Goal: Task Accomplishment & Management: Complete application form

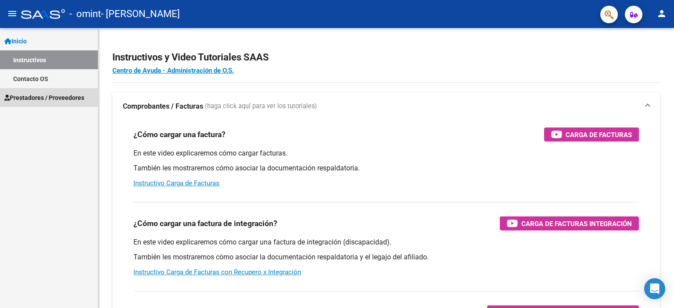
click at [27, 98] on span "Prestadores / Proveedores" at bounding box center [44, 98] width 80 height 10
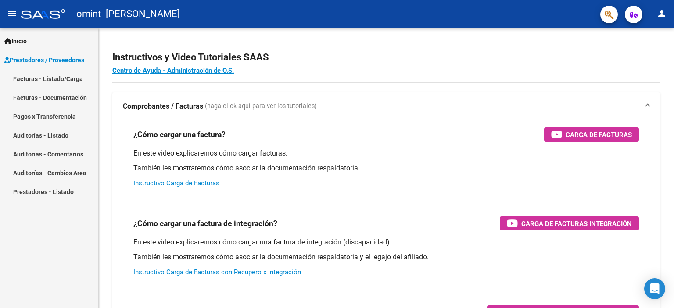
click at [38, 78] on link "Facturas - Listado/Carga" at bounding box center [49, 78] width 98 height 19
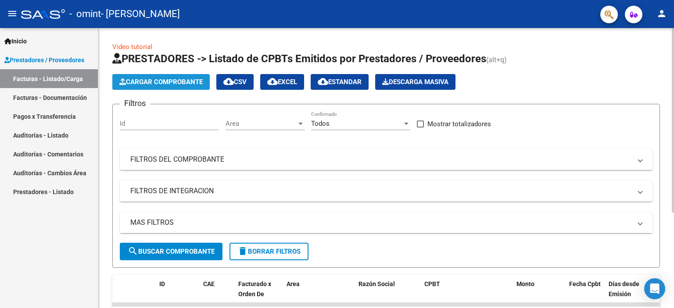
click at [153, 78] on span "Cargar Comprobante" at bounding box center [160, 82] width 83 height 8
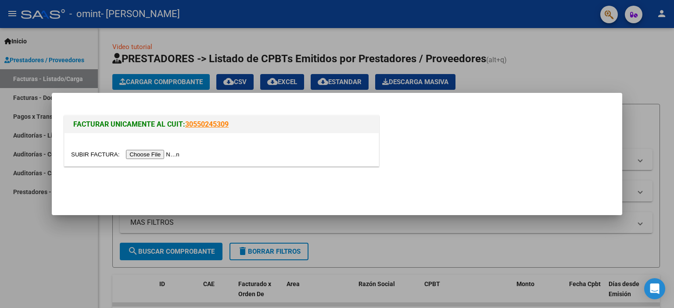
click at [149, 152] on input "file" at bounding box center [126, 154] width 111 height 9
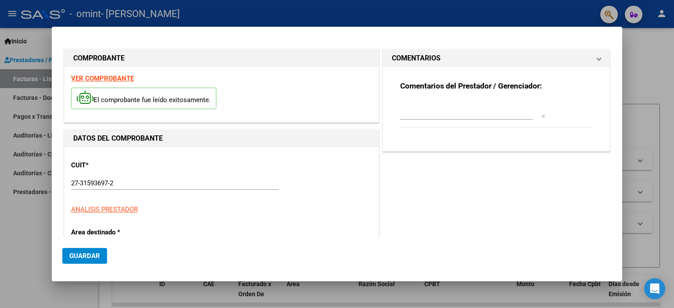
scroll to position [204, 0]
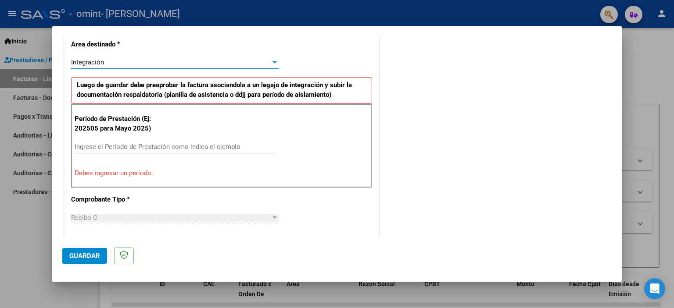
click at [272, 61] on div at bounding box center [274, 62] width 4 height 2
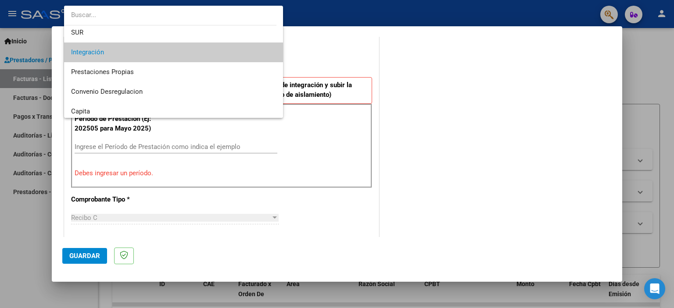
scroll to position [40, 0]
click at [154, 49] on span "Integración" at bounding box center [173, 54] width 205 height 20
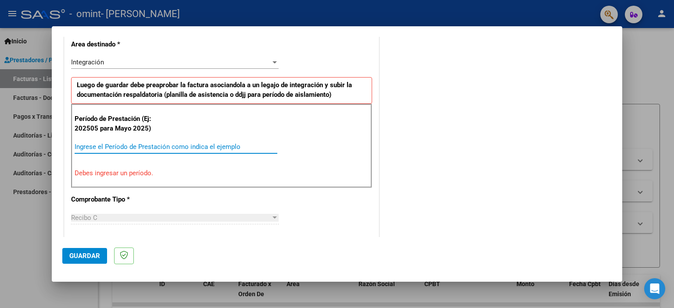
click at [125, 147] on input "Ingrese el Período de Prestación como indica el ejemplo" at bounding box center [176, 147] width 203 height 8
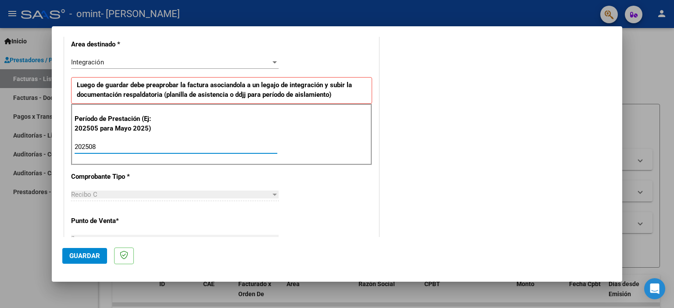
type input "202508"
click at [112, 192] on div "Recibo C" at bounding box center [171, 195] width 200 height 8
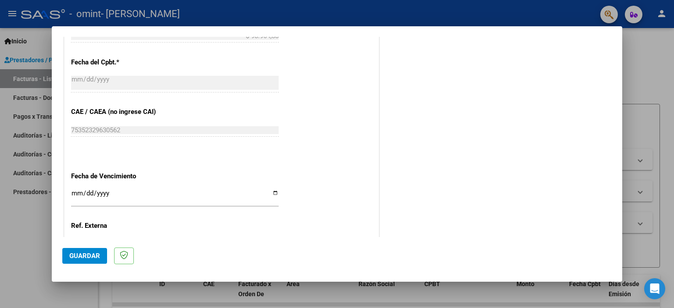
scroll to position [526, 0]
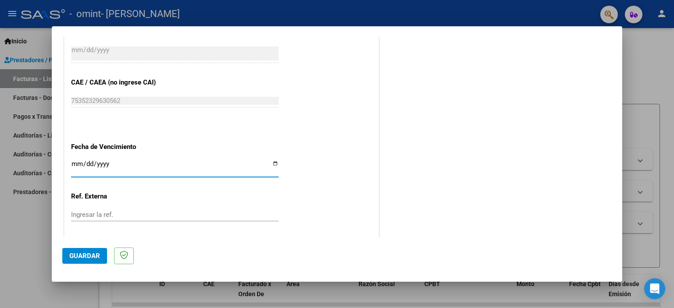
click at [269, 162] on input "Ingresar la fecha" at bounding box center [174, 168] width 207 height 14
type input "[DATE]"
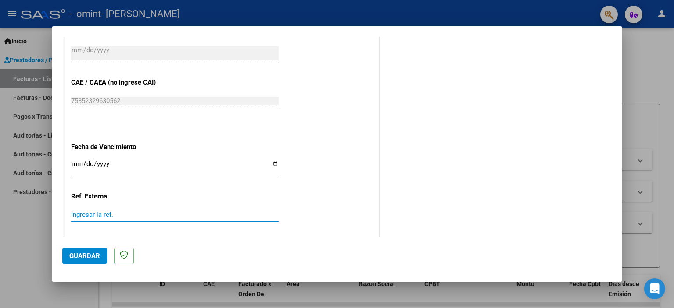
click at [86, 216] on input "Ingresar la ref." at bounding box center [174, 215] width 207 height 8
click at [85, 254] on span "Guardar" at bounding box center [84, 256] width 31 height 8
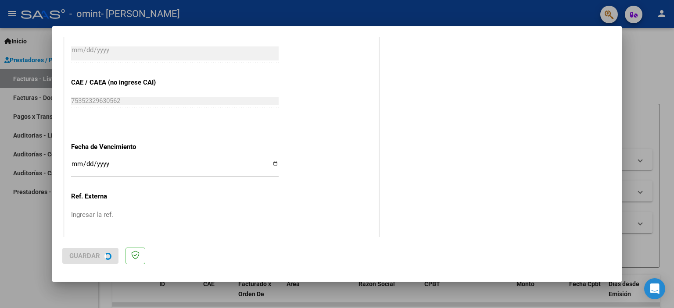
scroll to position [0, 0]
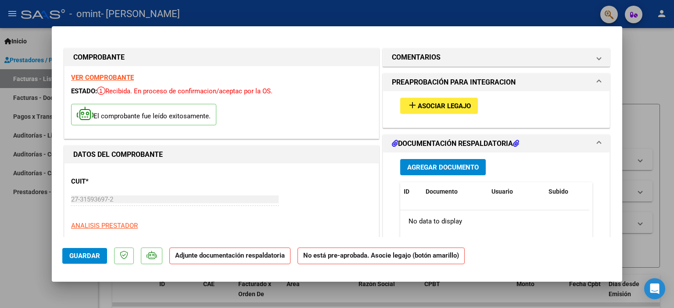
click at [238, 260] on p "Adjunte documentación respaldatoria" at bounding box center [229, 256] width 121 height 17
click at [431, 166] on span "Agregar Documento" at bounding box center [442, 168] width 71 height 8
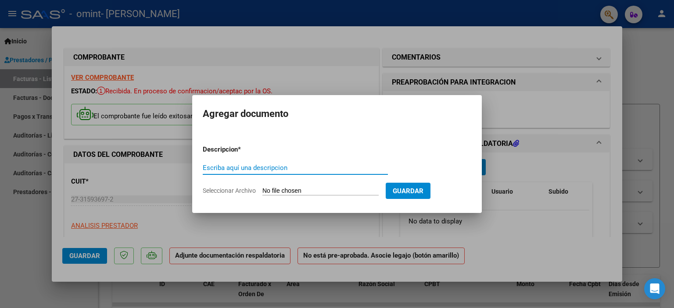
click at [327, 167] on input "Escriba aquí una descripcion" at bounding box center [295, 168] width 185 height 8
type input "planilla de asistencia"
click at [267, 195] on input "Seleccionar Archivo" at bounding box center [320, 191] width 116 height 8
type input "C:\fakepath\asistencia [PERSON_NAME][DATE].pdf"
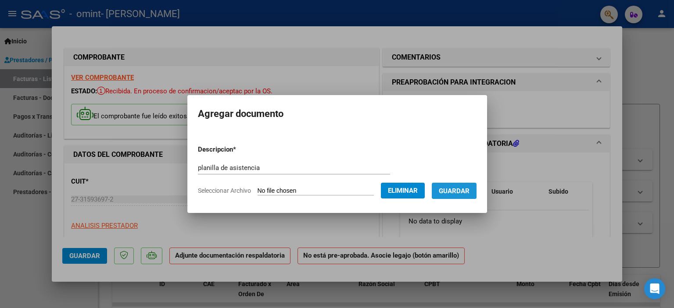
click at [449, 187] on span "Guardar" at bounding box center [454, 191] width 31 height 8
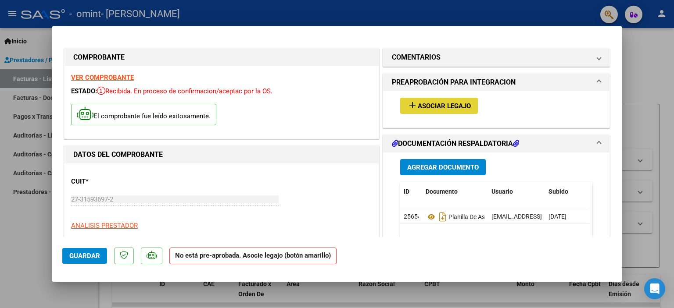
click at [428, 104] on span "Asociar Legajo" at bounding box center [444, 106] width 53 height 8
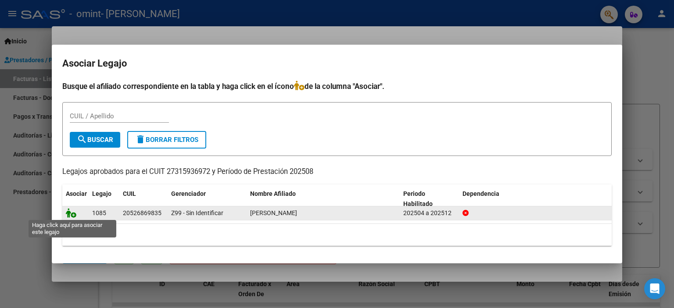
click at [68, 213] on icon at bounding box center [71, 213] width 11 height 10
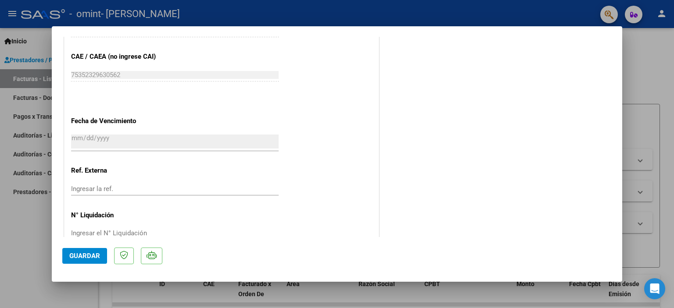
scroll to position [584, 0]
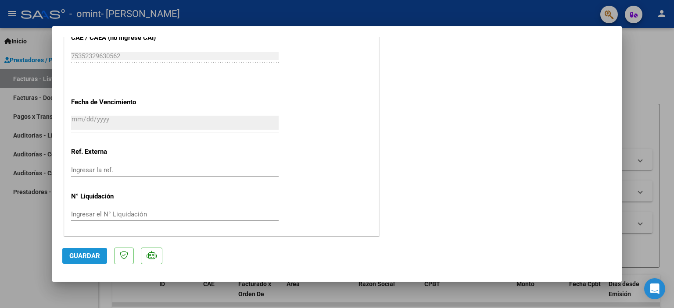
click at [88, 254] on span "Guardar" at bounding box center [84, 256] width 31 height 8
